Goal: Check status

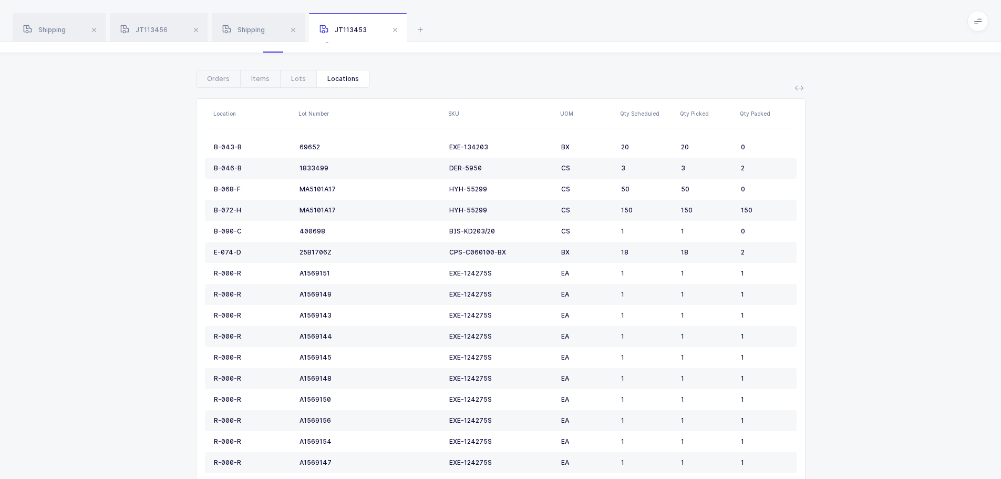
scroll to position [105, 0]
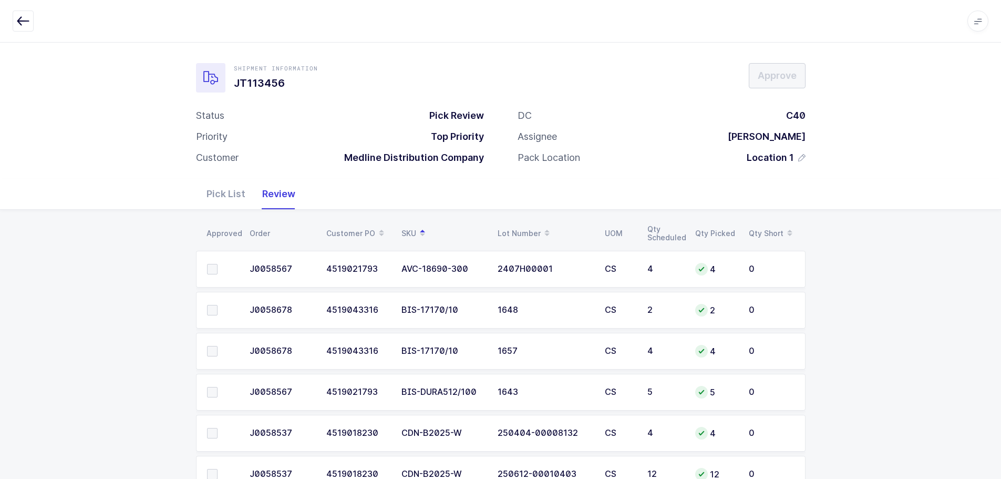
click at [19, 17] on icon "button" at bounding box center [23, 21] width 13 height 13
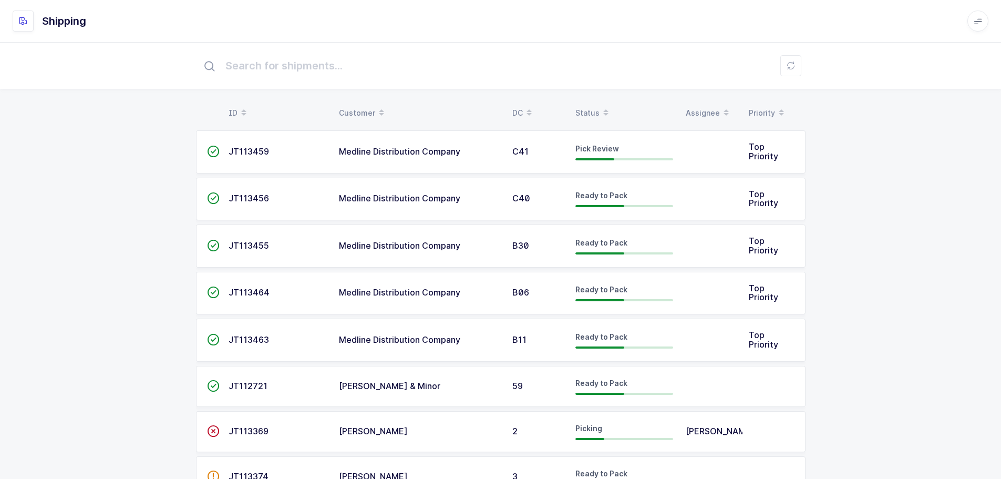
click at [600, 108] on span at bounding box center [606, 113] width 13 height 18
